Goal: Task Accomplishment & Management: Manage account settings

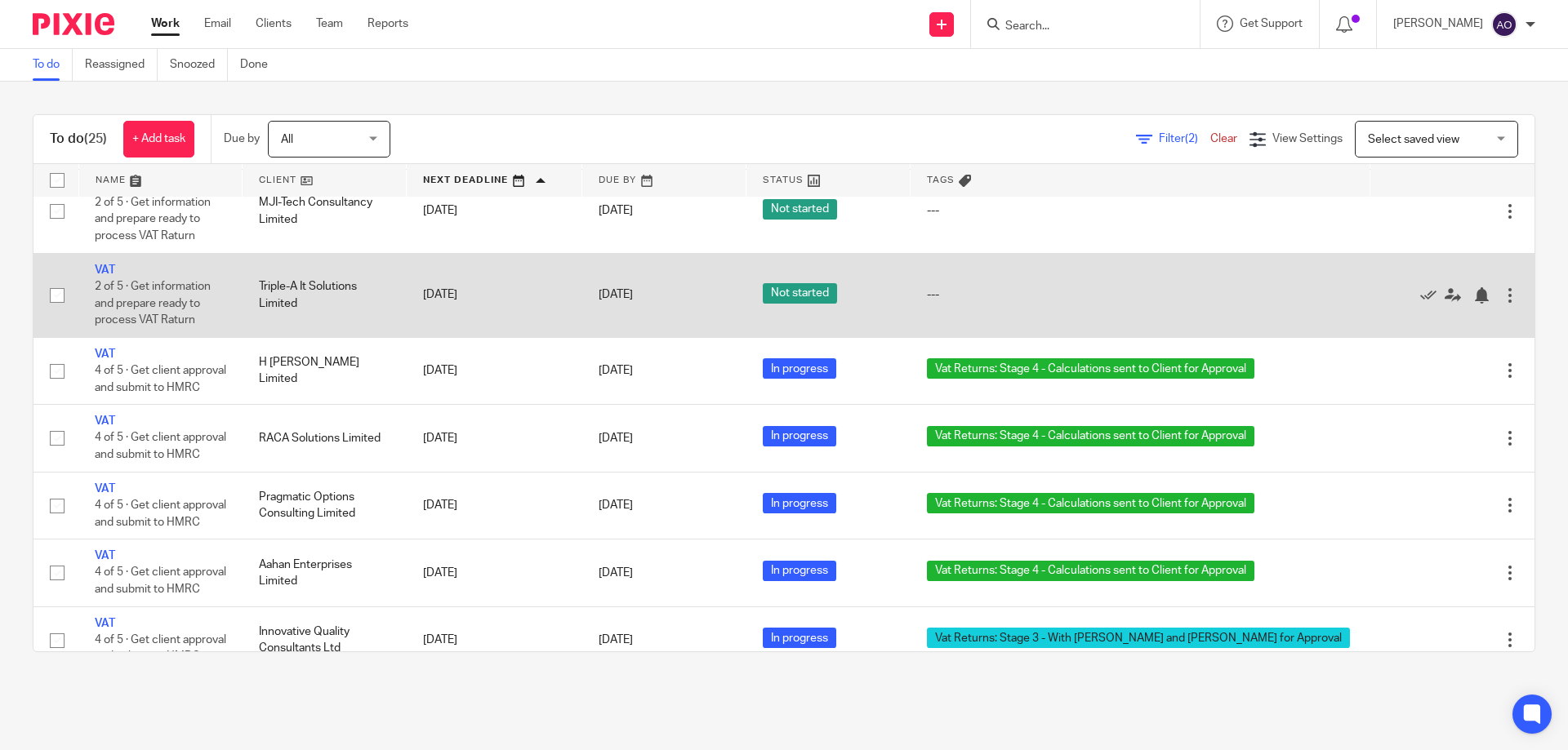
scroll to position [326, 0]
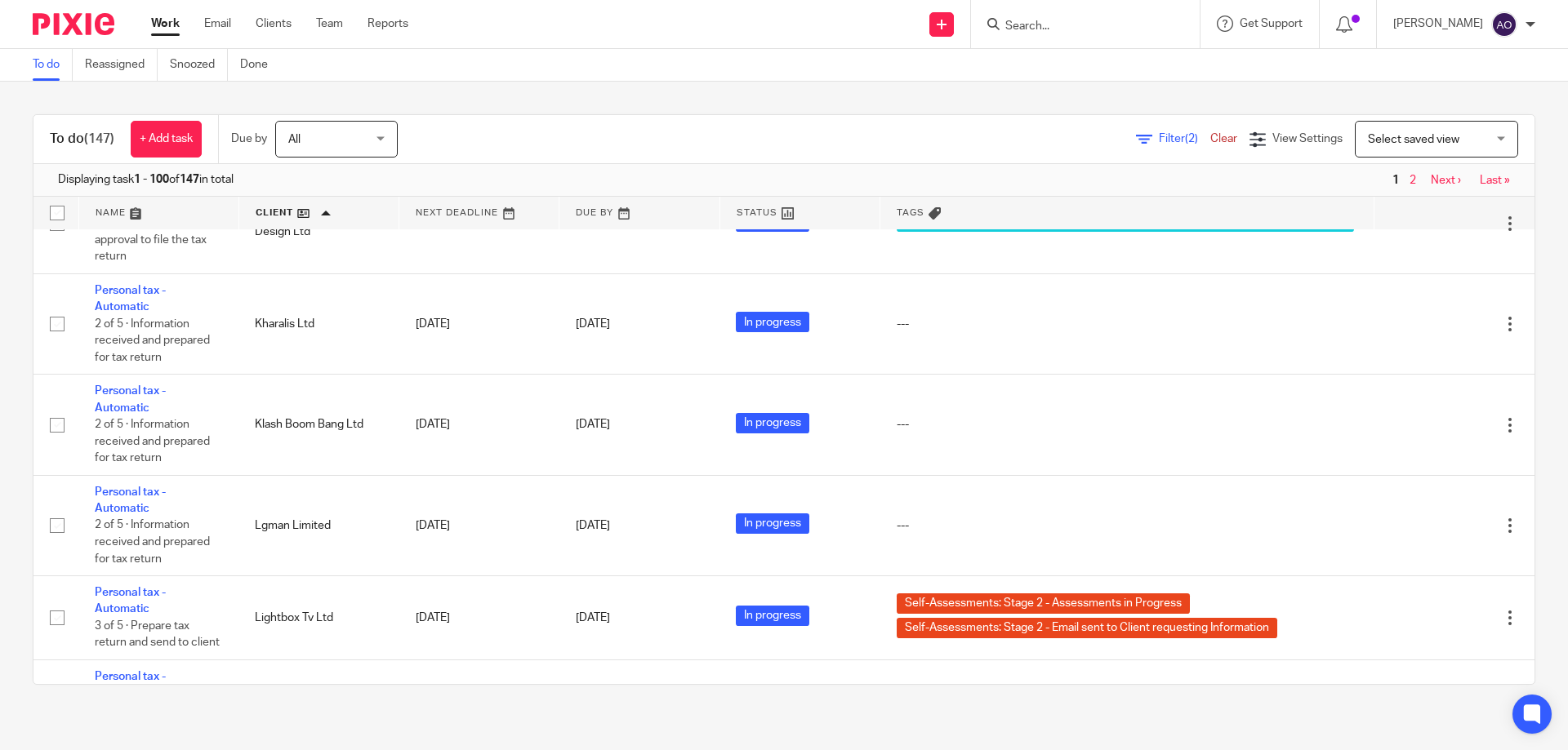
scroll to position [6707, 0]
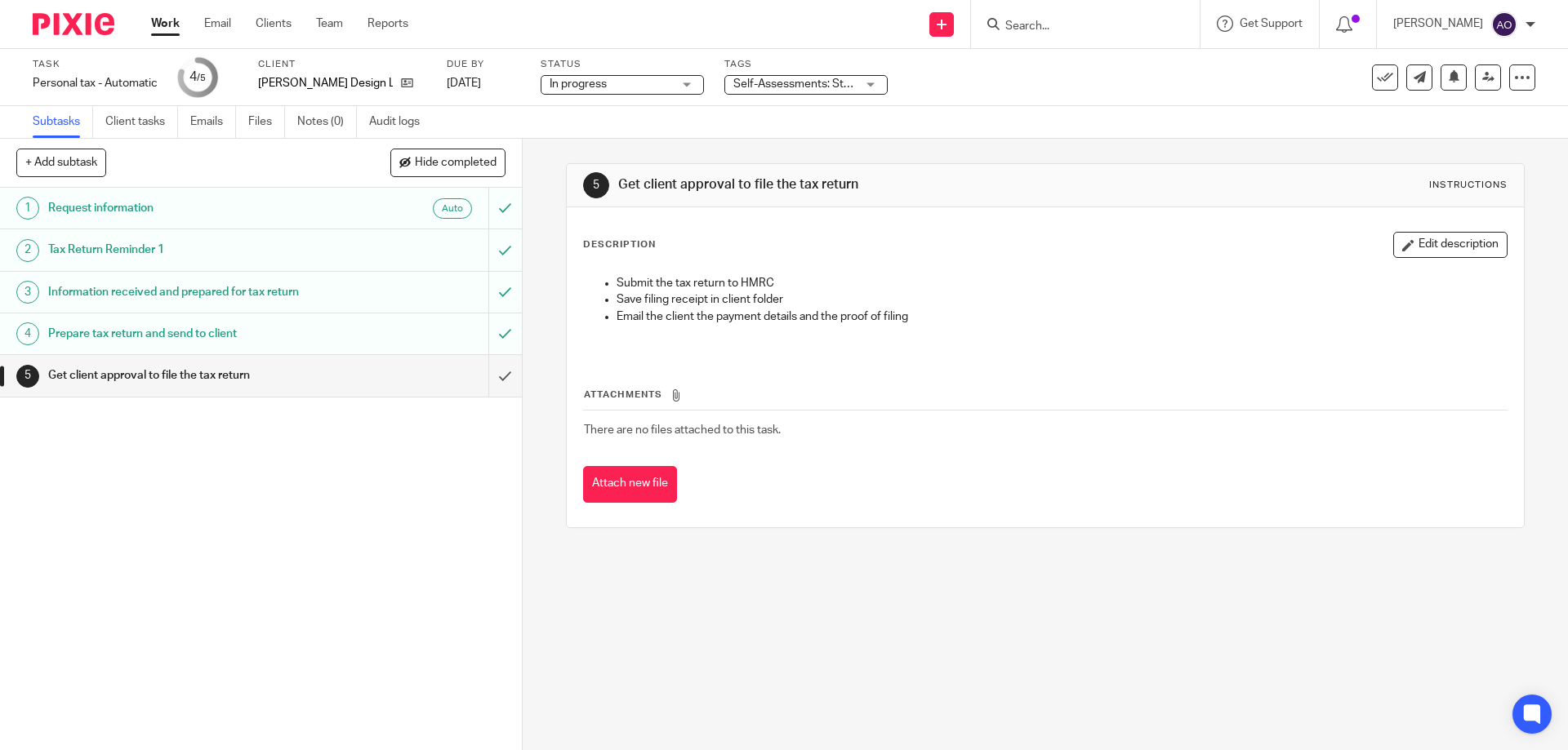
click at [873, 84] on div "Self-Assessments: Stage 3 - With [PERSON_NAME] and [PERSON_NAME] for Approval" at bounding box center [806, 85] width 163 height 20
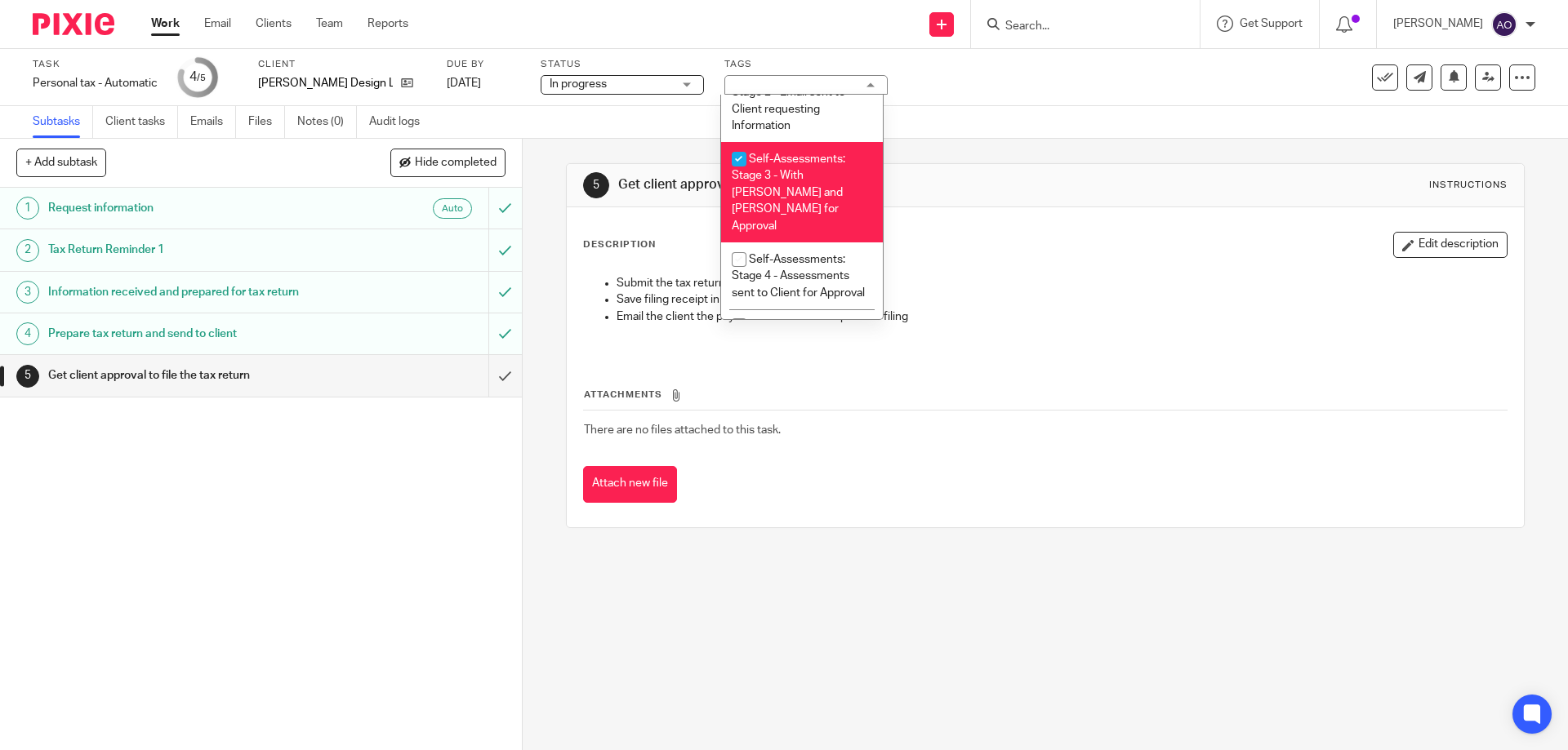
scroll to position [560, 0]
click at [740, 168] on input "checkbox" at bounding box center [740, 167] width 31 height 31
checkbox input "false"
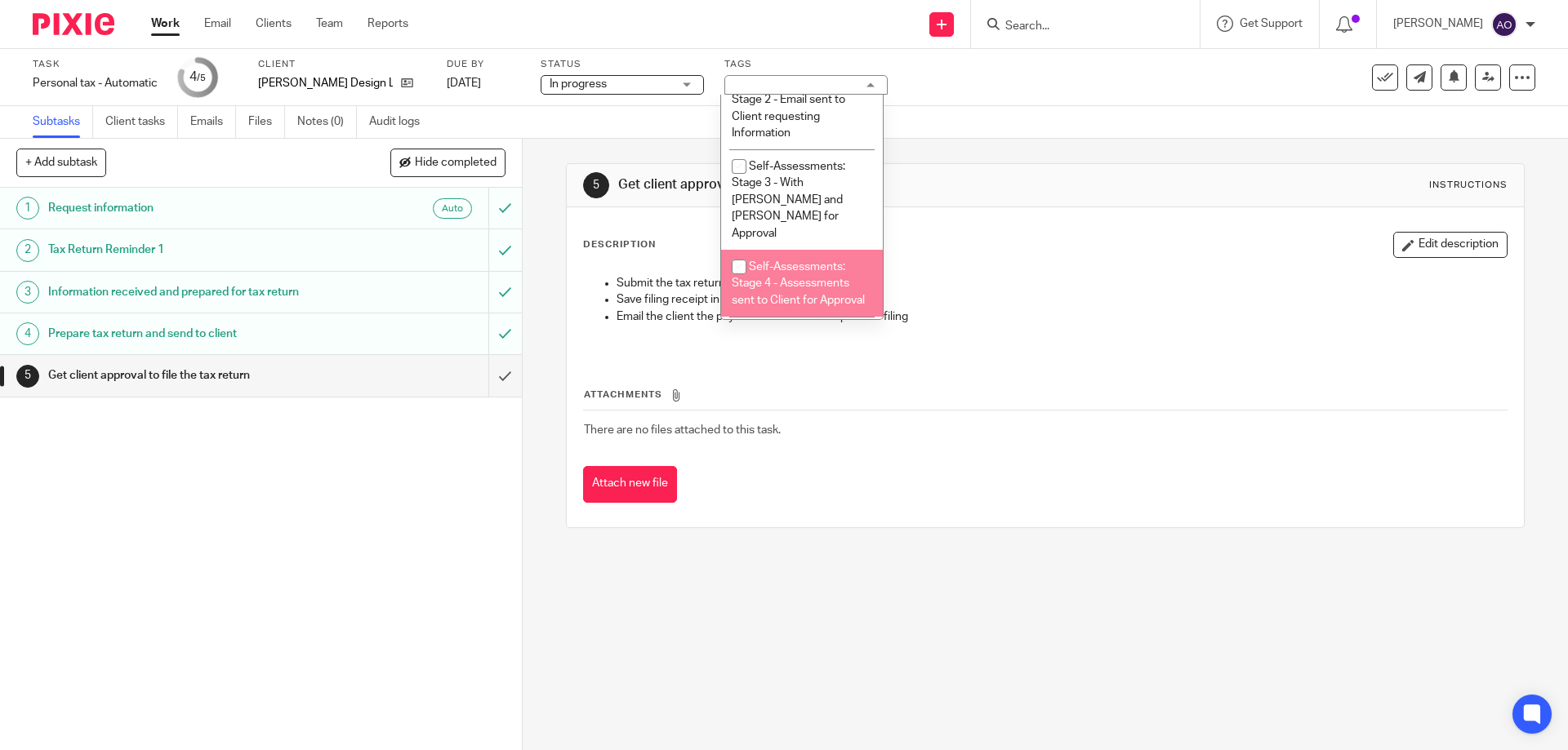
click at [735, 252] on input "checkbox" at bounding box center [740, 267] width 31 height 31
checkbox input "true"
click at [423, 501] on div "1 Request information Auto 2 Tax Return Reminder 1 3 Information received and p…" at bounding box center [261, 468] width 522 height 562
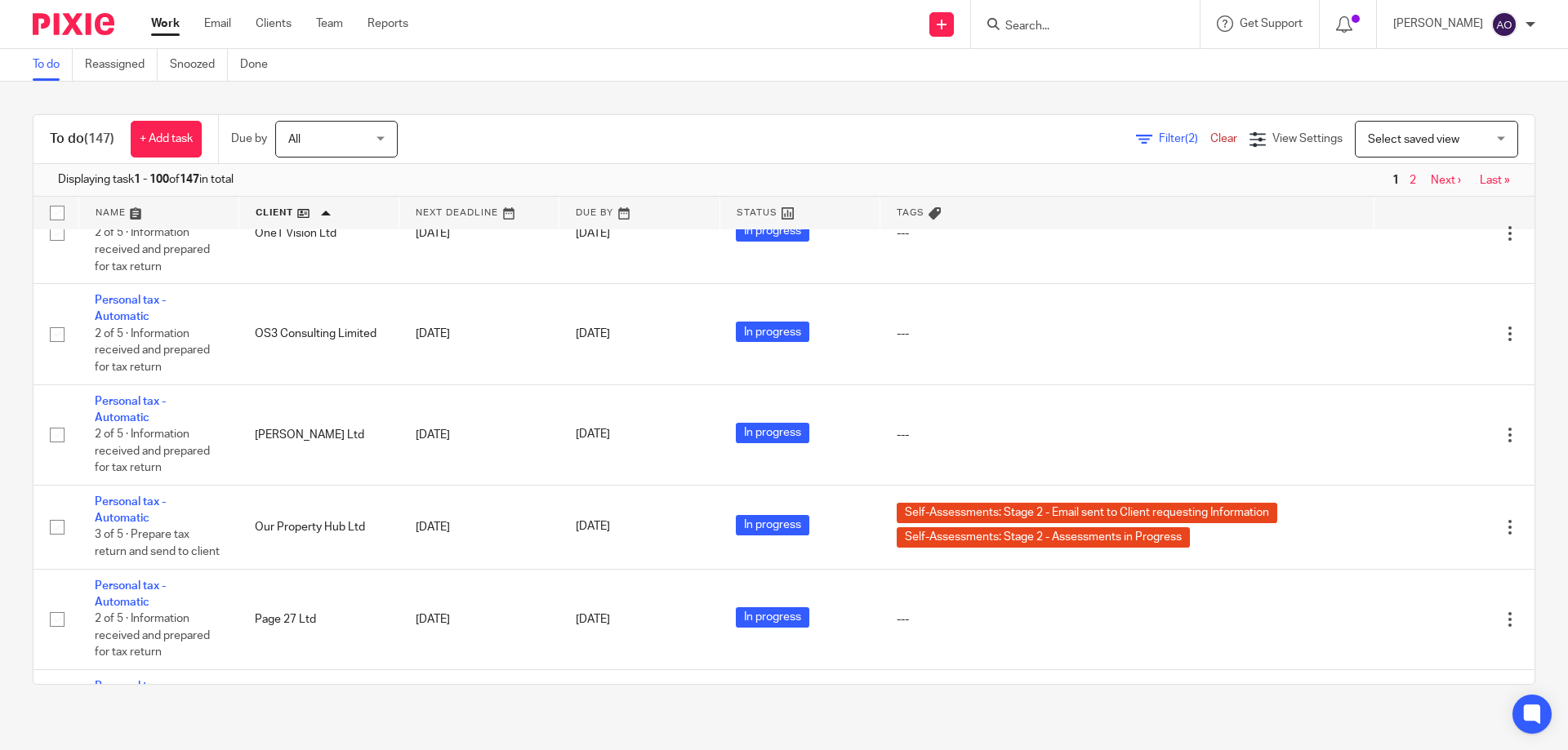
scroll to position [9466, 0]
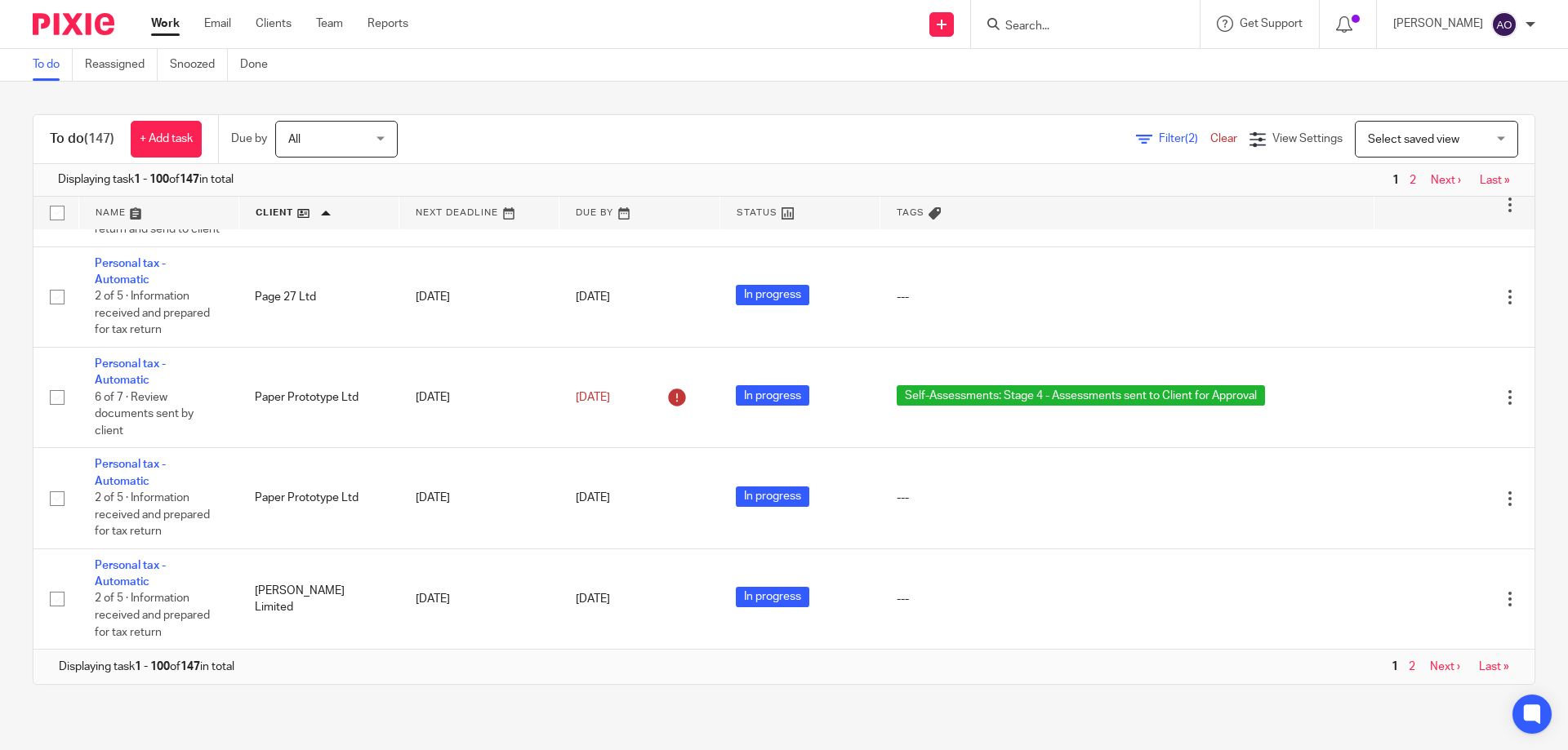
click at [1431, 179] on link "Next ›" at bounding box center [1446, 180] width 30 height 12
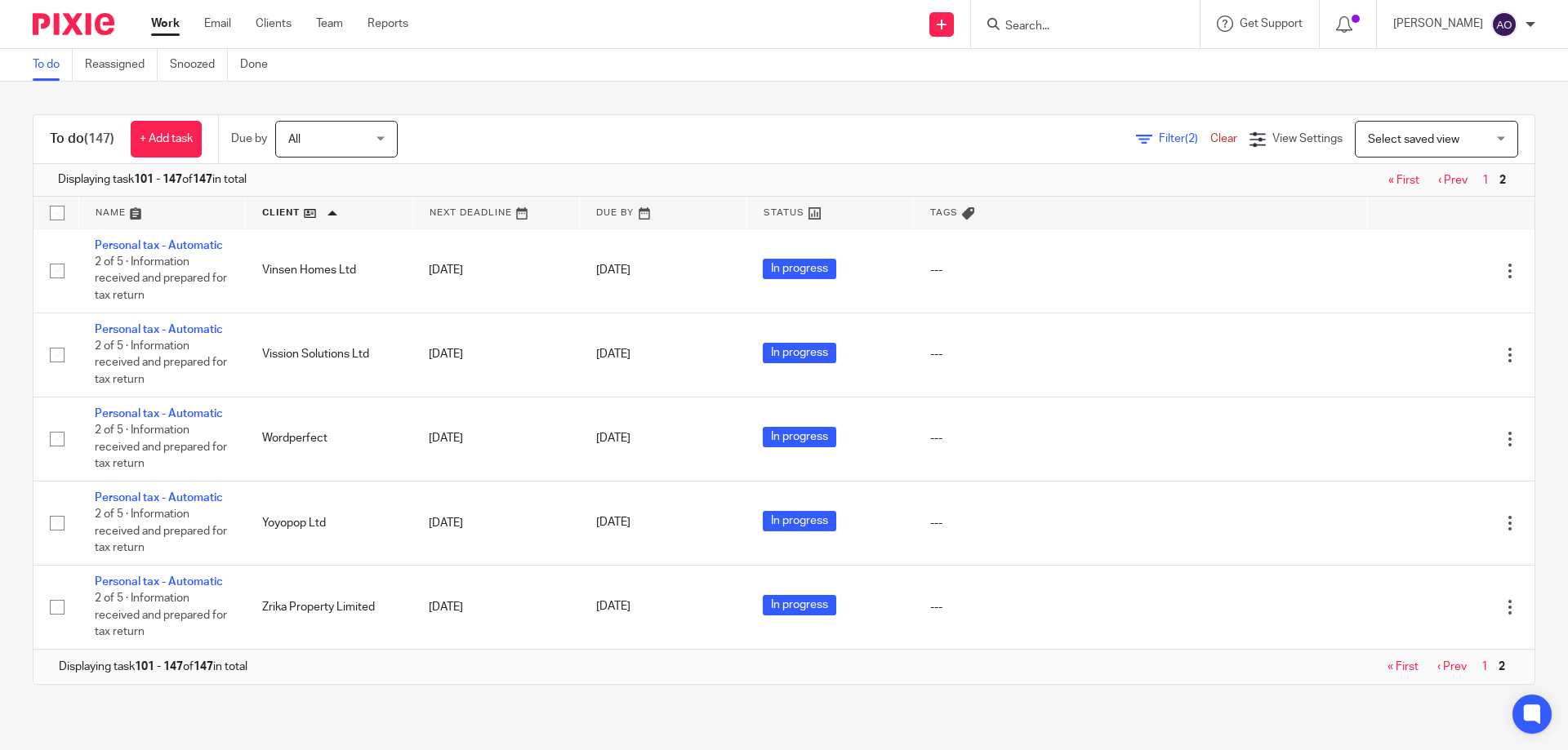
scroll to position [4253, 0]
